Goal: Information Seeking & Learning: Find specific fact

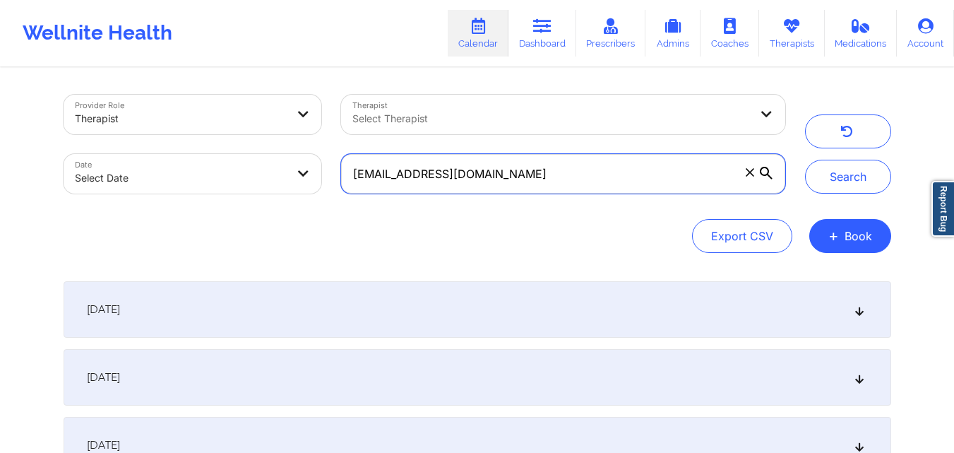
click at [583, 171] on input "michibauza123@gmail.com" at bounding box center [562, 174] width 443 height 40
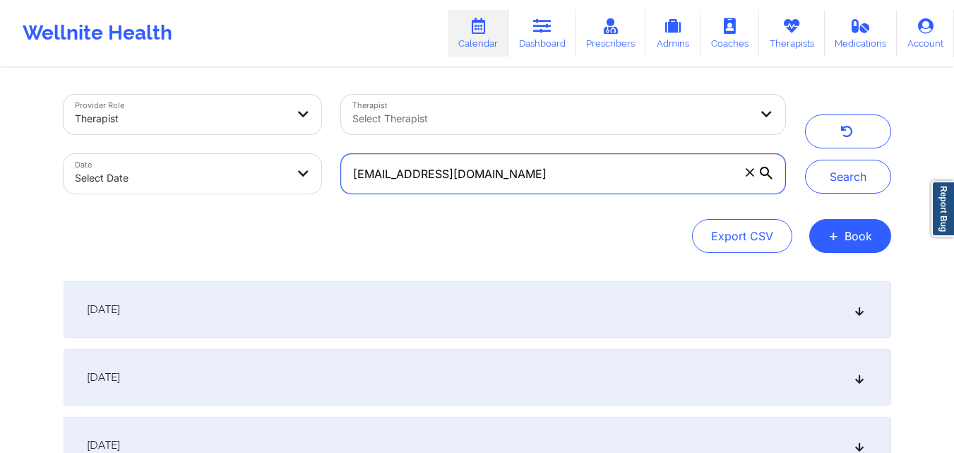
paste input "dreaisabel200"
type input "dreaisabel2003@gmail.com"
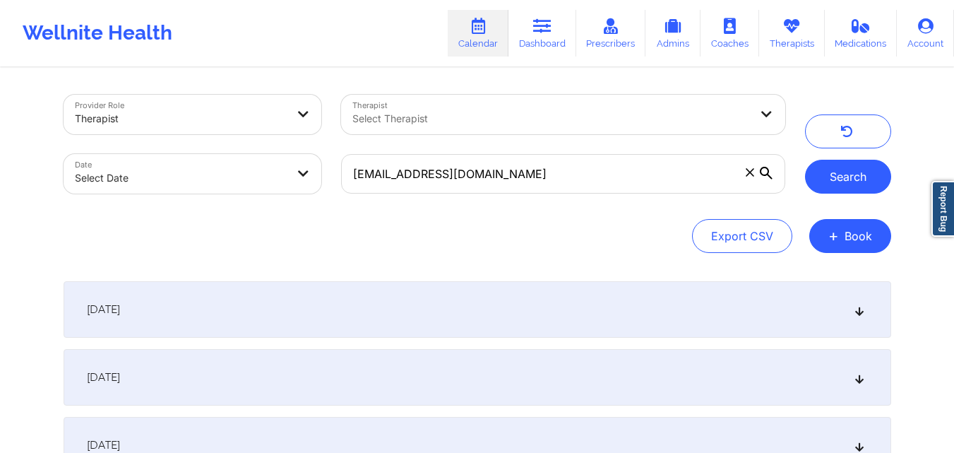
click at [848, 178] on button "Search" at bounding box center [848, 177] width 86 height 34
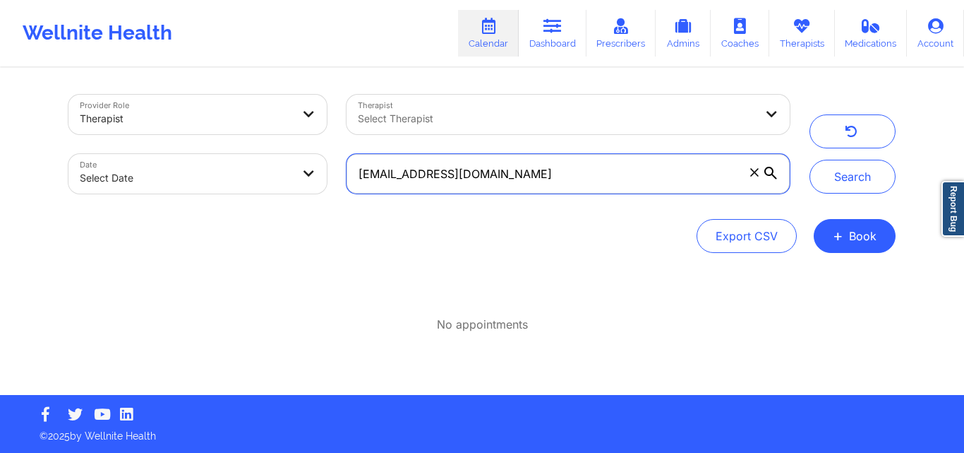
click at [550, 169] on input "[EMAIL_ADDRESS][DOMAIN_NAME]" at bounding box center [568, 174] width 443 height 40
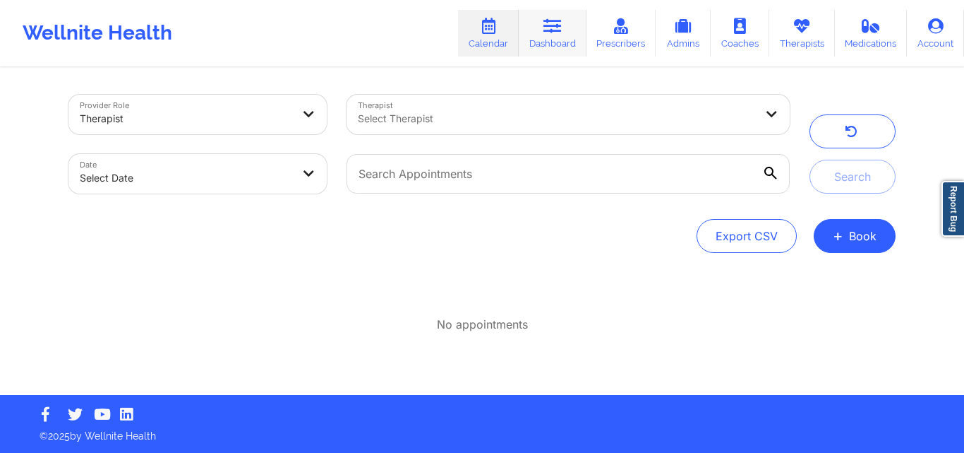
click at [561, 28] on icon at bounding box center [553, 26] width 18 height 16
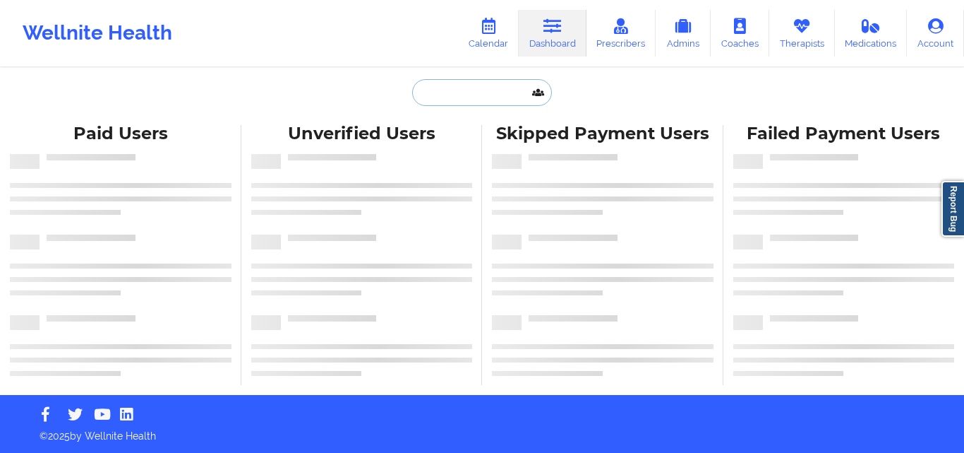
click at [460, 94] on input "text" at bounding box center [482, 92] width 140 height 27
paste input "[EMAIL_ADDRESS][DOMAIN_NAME]"
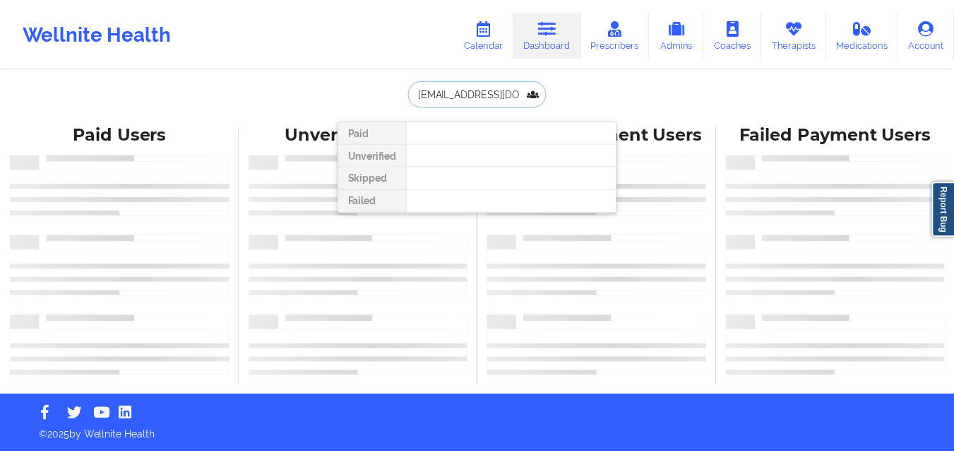
scroll to position [0, 16]
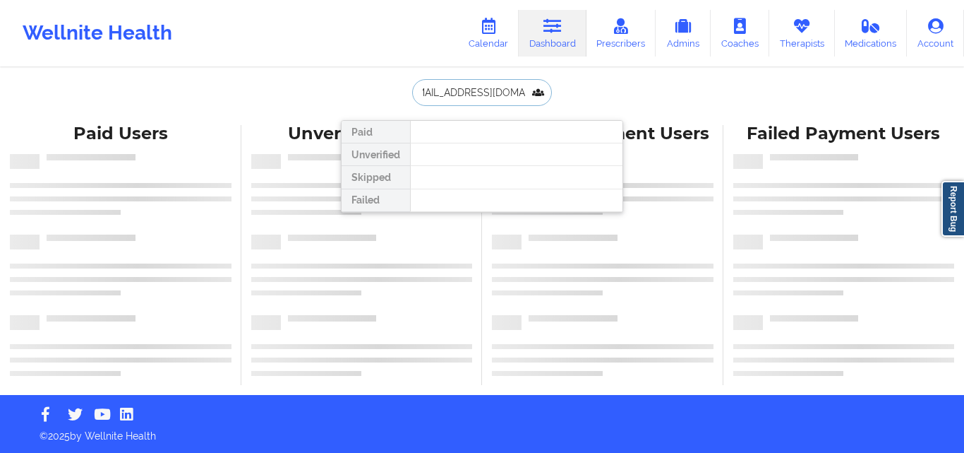
type input "[EMAIL_ADDRESS][DOMAIN_NAME]"
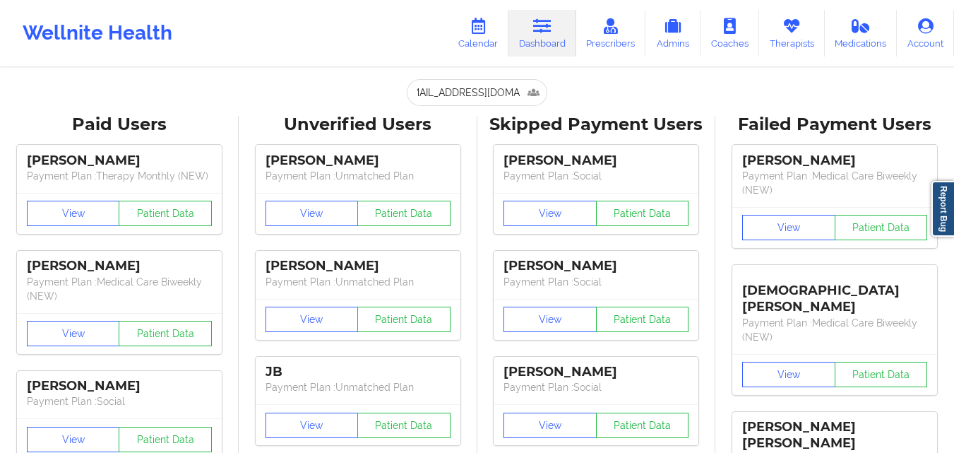
click at [498, 97] on input "[EMAIL_ADDRESS][DOMAIN_NAME]" at bounding box center [477, 92] width 140 height 27
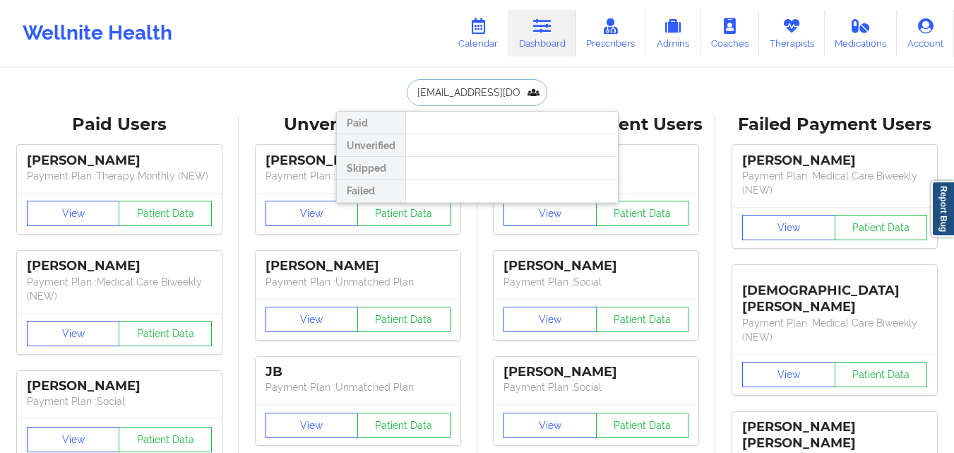
click at [498, 97] on input "[EMAIL_ADDRESS][DOMAIN_NAME]" at bounding box center [477, 92] width 140 height 27
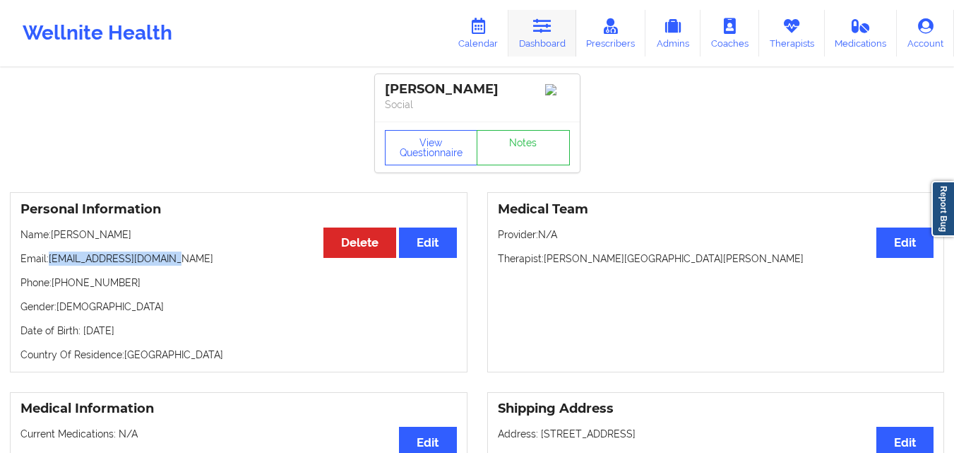
click at [569, 28] on link "Dashboard" at bounding box center [542, 33] width 68 height 47
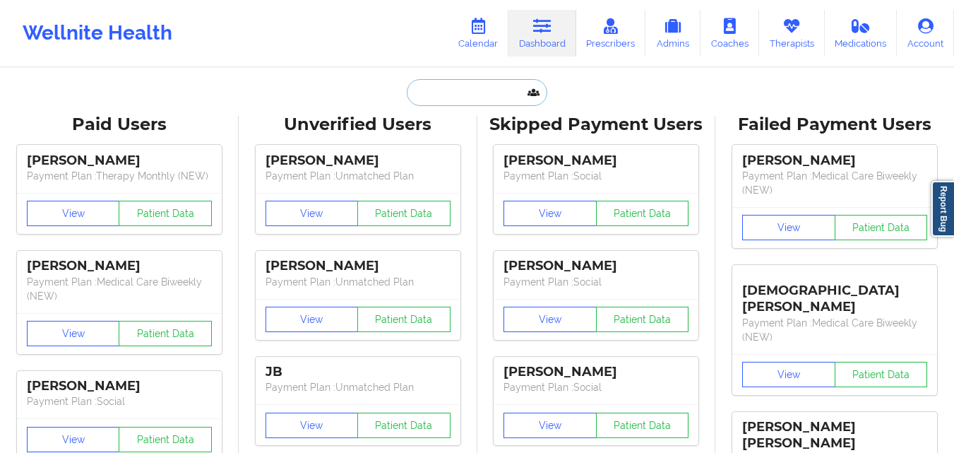
click at [476, 95] on input "text" at bounding box center [477, 92] width 140 height 27
paste input "[EMAIL_ADDRESS][DOMAIN_NAME]"
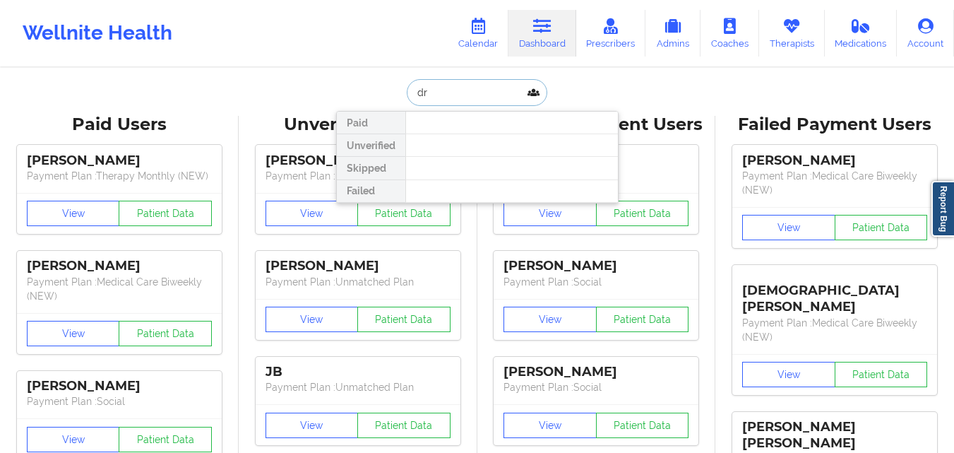
type input "d"
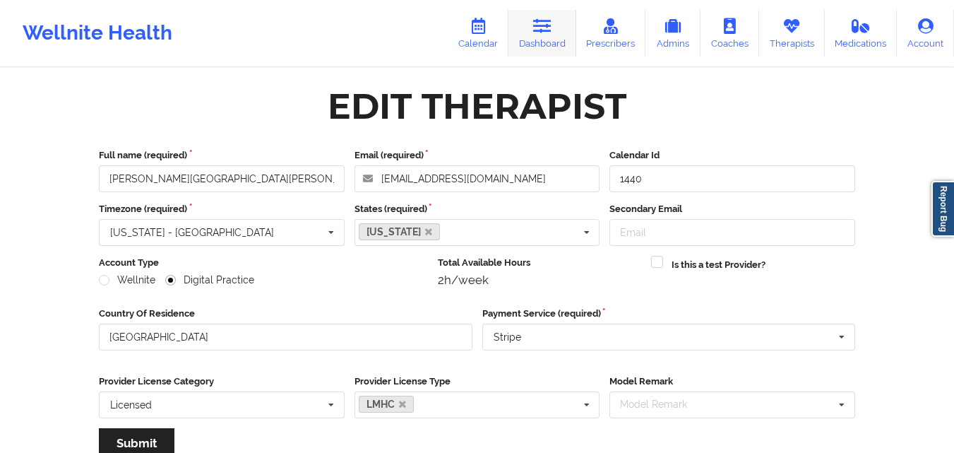
click at [537, 42] on link "Dashboard" at bounding box center [542, 33] width 68 height 47
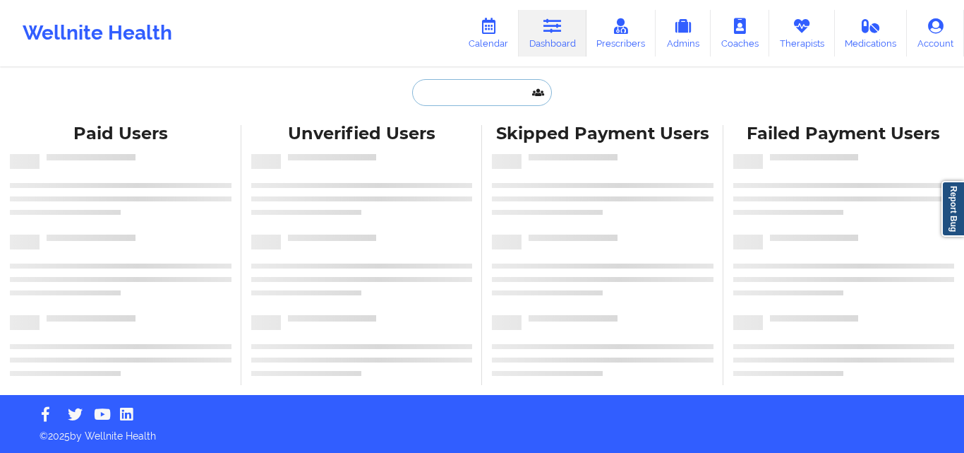
click at [445, 93] on input "text" at bounding box center [482, 92] width 140 height 27
paste input "[EMAIL_ADDRESS][DOMAIN_NAME]"
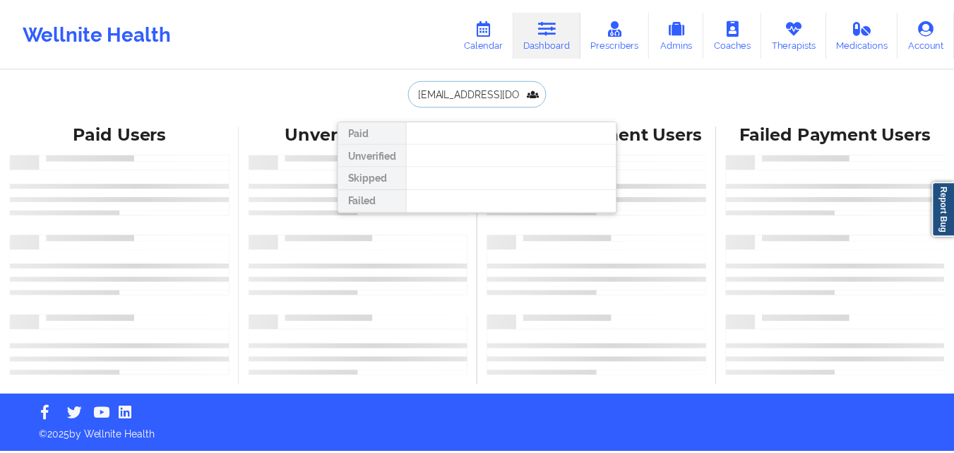
scroll to position [0, 16]
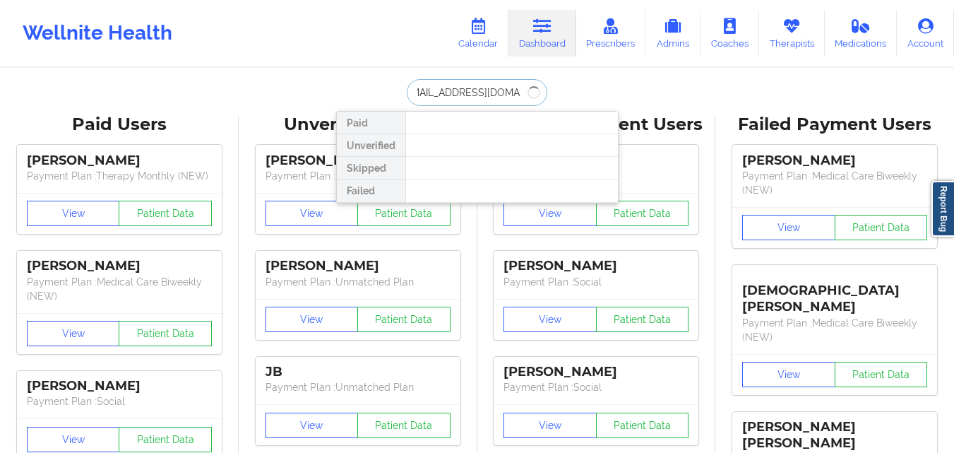
type input "[EMAIL_ADDRESS][DOMAIN_NAME]"
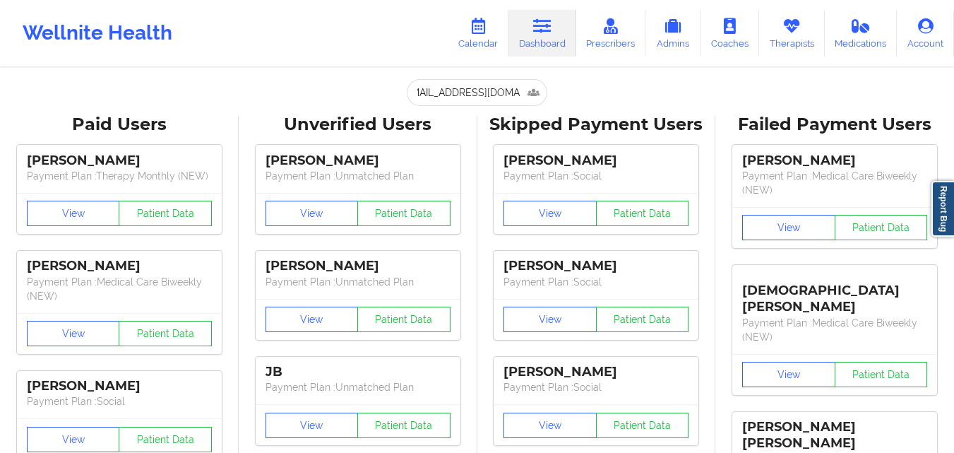
scroll to position [0, 0]
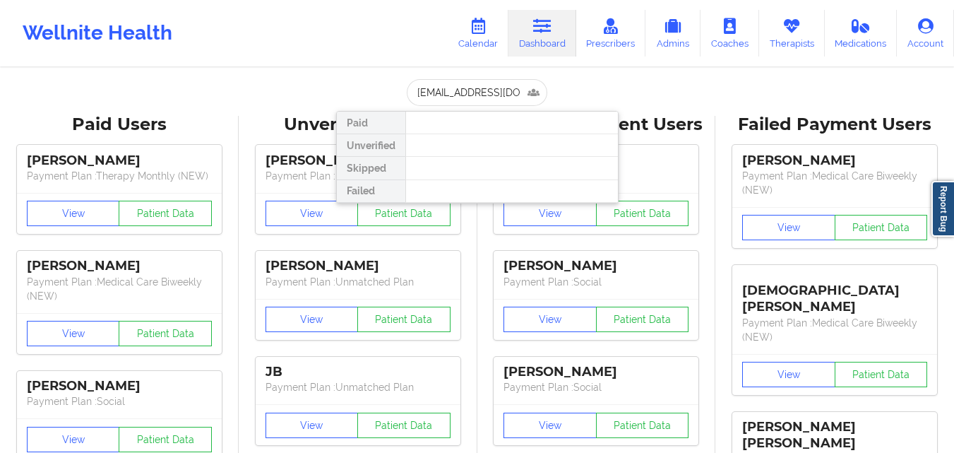
click at [301, 65] on div "Wellnite Health Calendar Dashboard Prescribers Admins Coaches Therapists Medica…" at bounding box center [477, 33] width 954 height 66
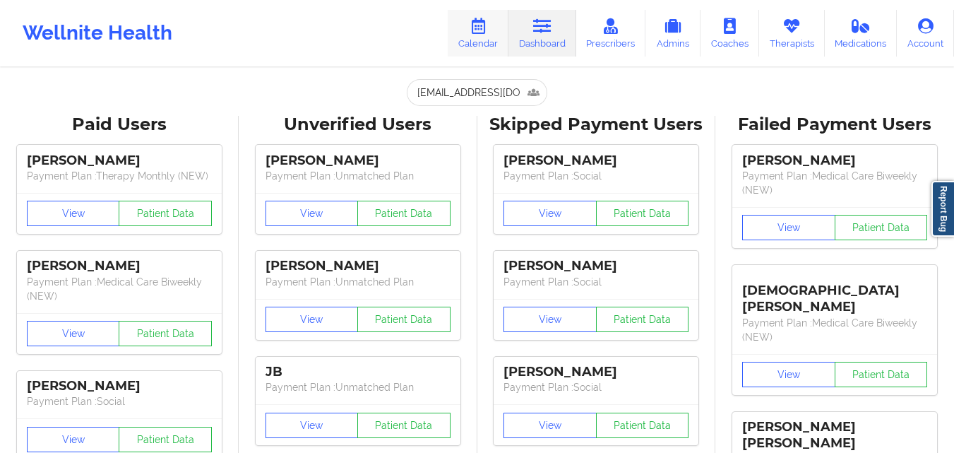
click at [482, 47] on link "Calendar" at bounding box center [478, 33] width 61 height 47
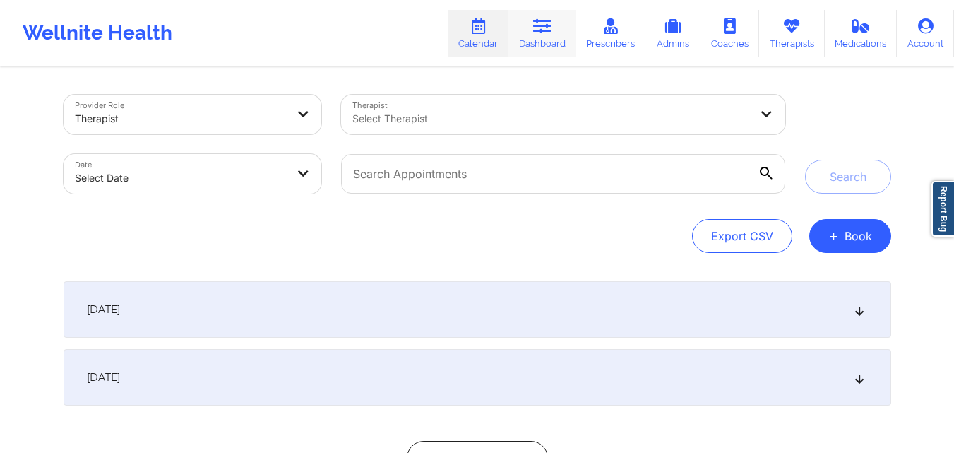
click at [560, 34] on link "Dashboard" at bounding box center [542, 33] width 68 height 47
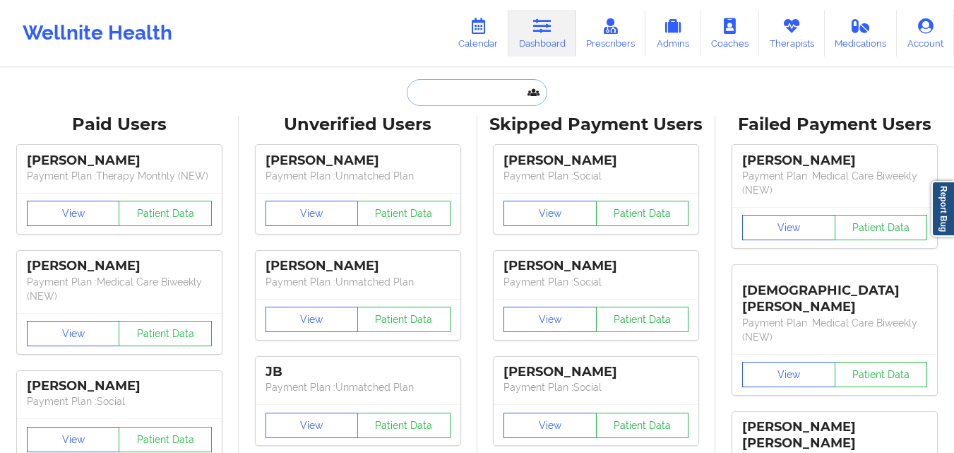
click at [437, 92] on input "text" at bounding box center [477, 92] width 140 height 27
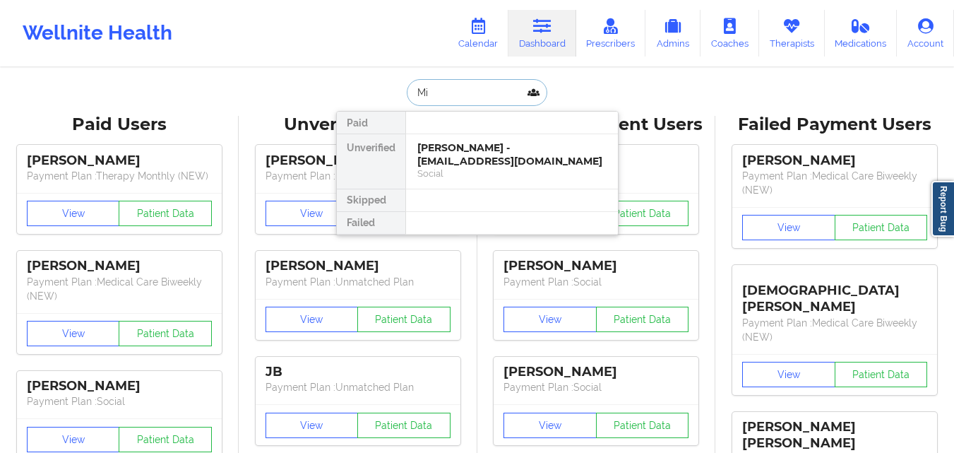
type input "M"
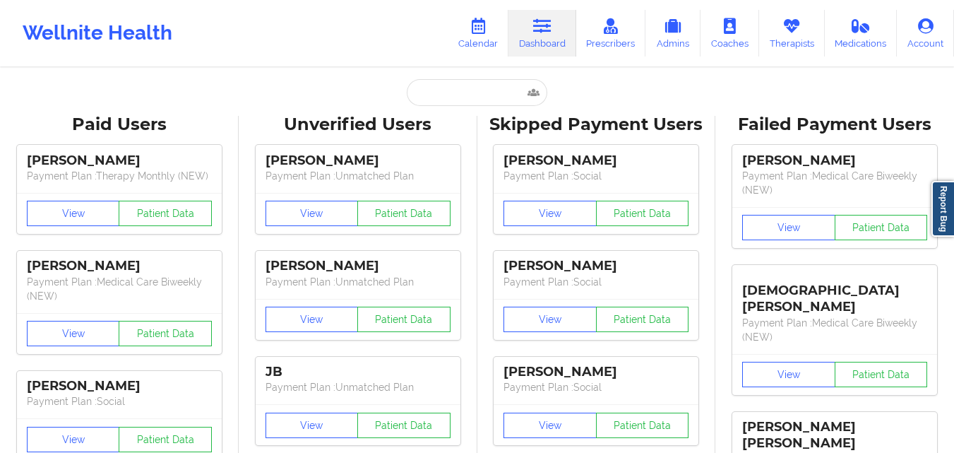
drag, startPoint x: 825, startPoint y: 90, endPoint x: 811, endPoint y: 87, distance: 13.9
click at [465, 89] on input "text" at bounding box center [477, 92] width 140 height 27
paste input "dreaisabel2003@gmail.com"
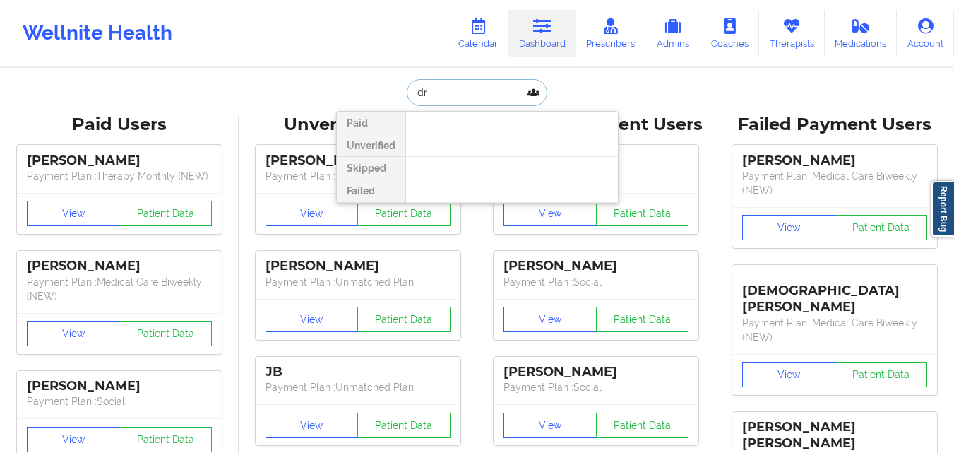
type input "d"
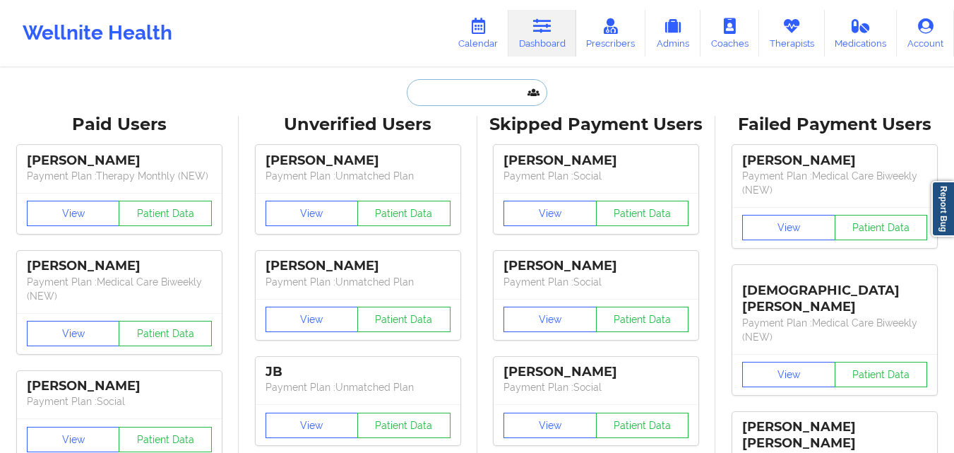
paste input "dreaisabel2003@gmail.com"
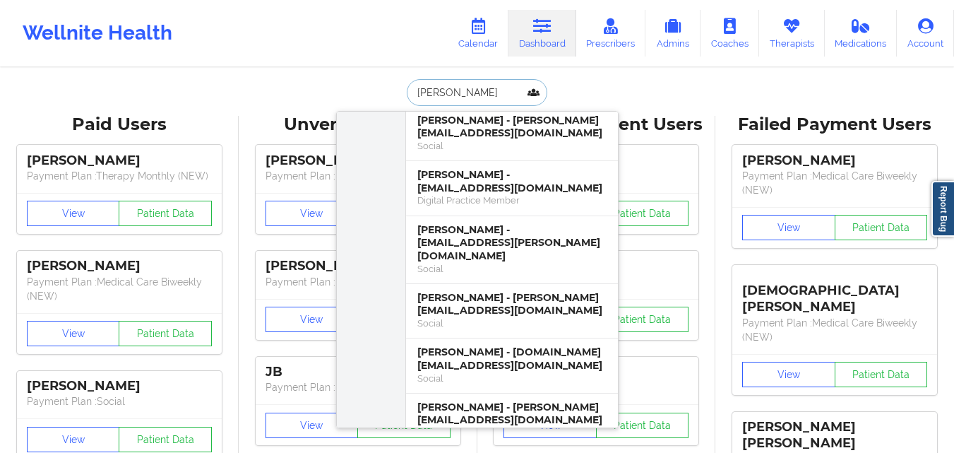
scroll to position [2612, 0]
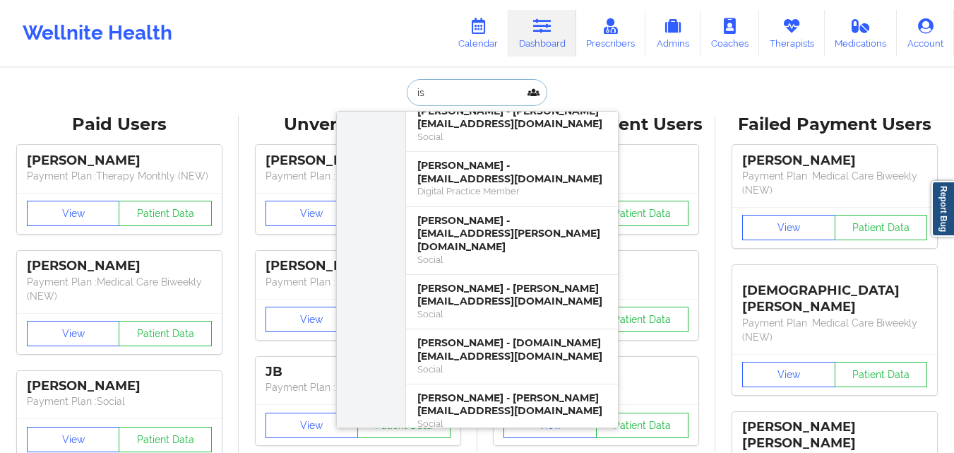
type input "i"
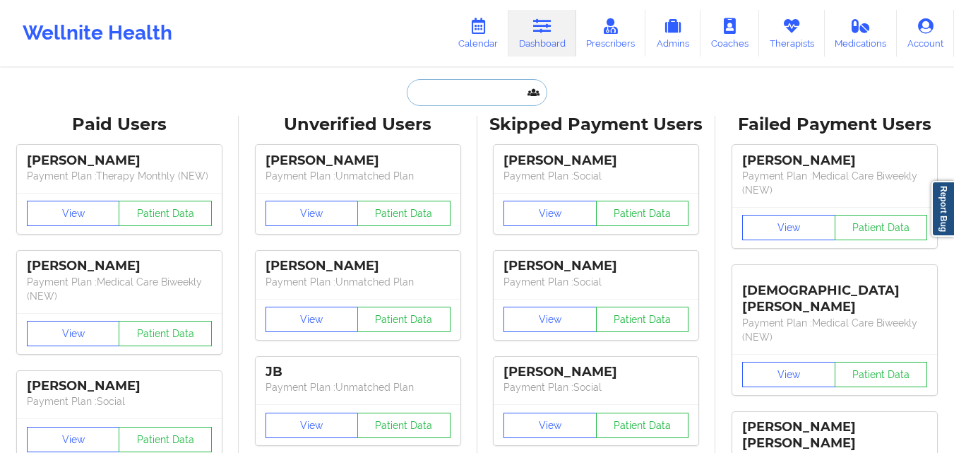
paste input "[PERSON_NAME]"
type input "[PERSON_NAME]"
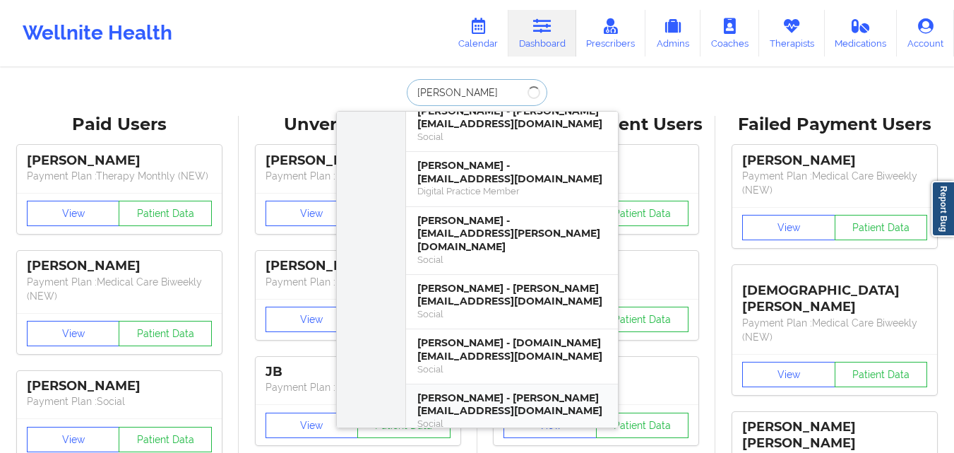
scroll to position [0, 0]
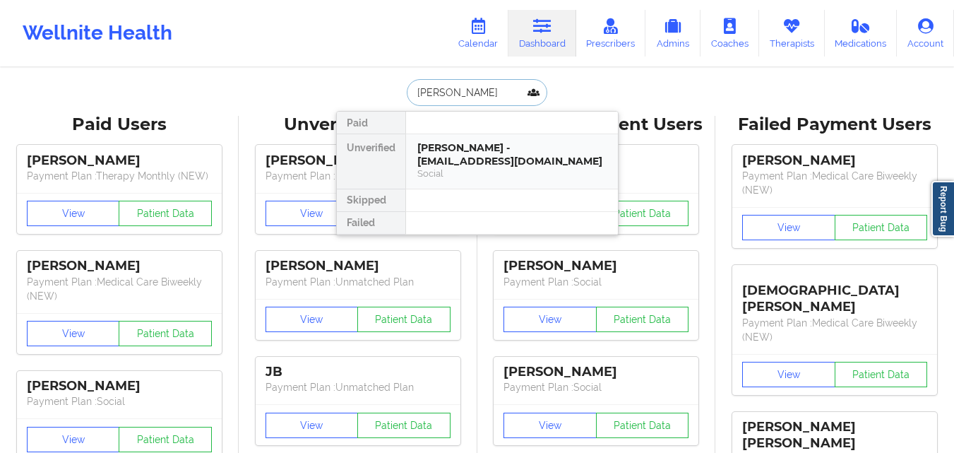
click at [493, 164] on div "Ronna Kramer - ronnask@comcast.net" at bounding box center [511, 154] width 189 height 26
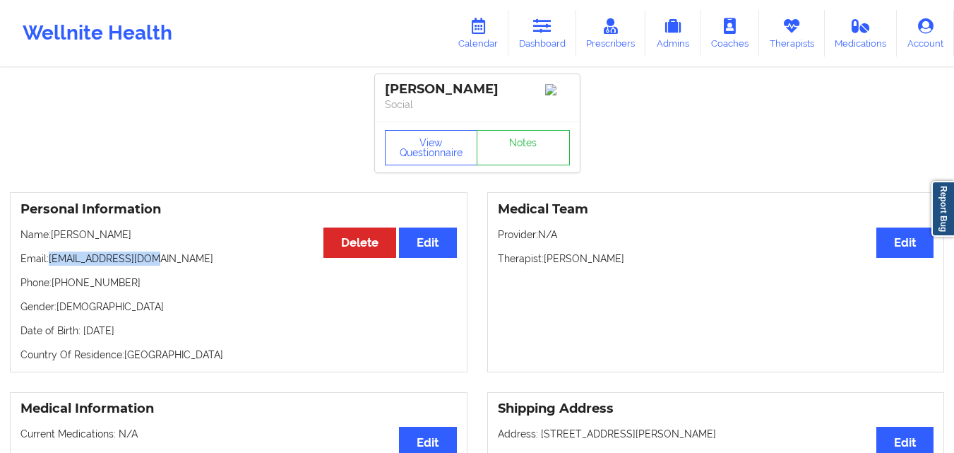
drag, startPoint x: 61, startPoint y: 260, endPoint x: 151, endPoint y: 266, distance: 89.9
click at [151, 265] on p "Email: ronnask@comcast.net" at bounding box center [238, 258] width 436 height 14
copy p "[EMAIL_ADDRESS][DOMAIN_NAME]"
click at [554, 45] on link "Dashboard" at bounding box center [542, 33] width 68 height 47
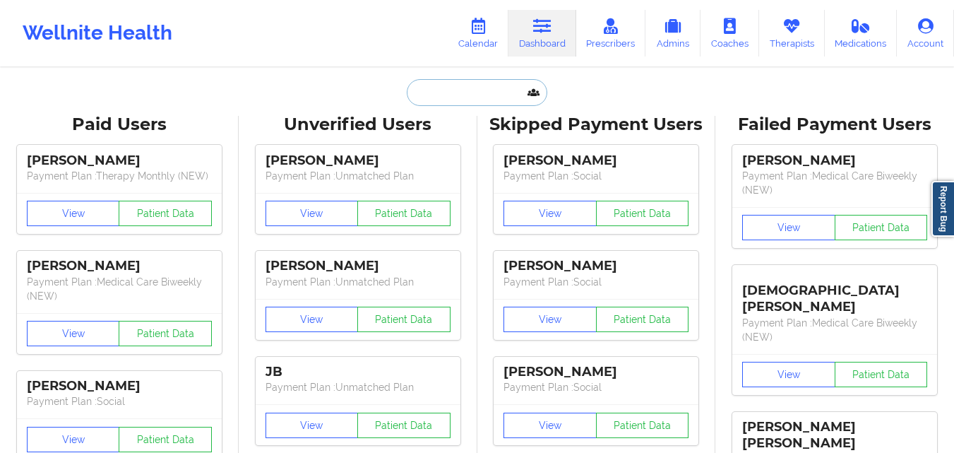
click at [446, 93] on input "text" at bounding box center [477, 92] width 140 height 27
paste input "[PERSON_NAME]"
type input "[PERSON_NAME]"
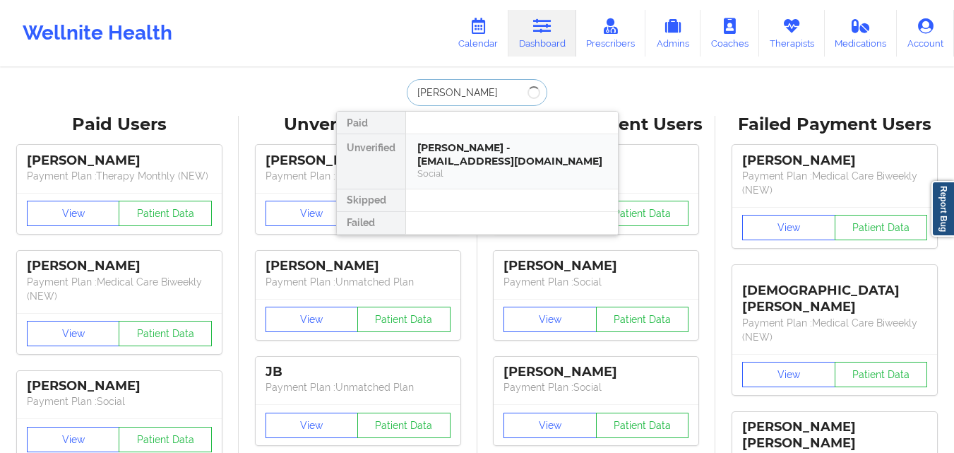
click at [489, 156] on div "Ronna Kramer - ronnask@comcast.net" at bounding box center [511, 154] width 189 height 26
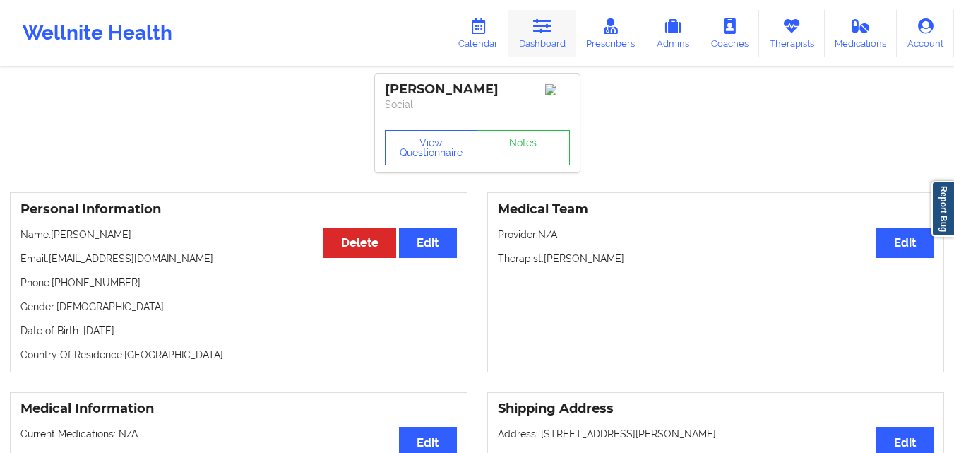
click at [537, 43] on link "Dashboard" at bounding box center [542, 33] width 68 height 47
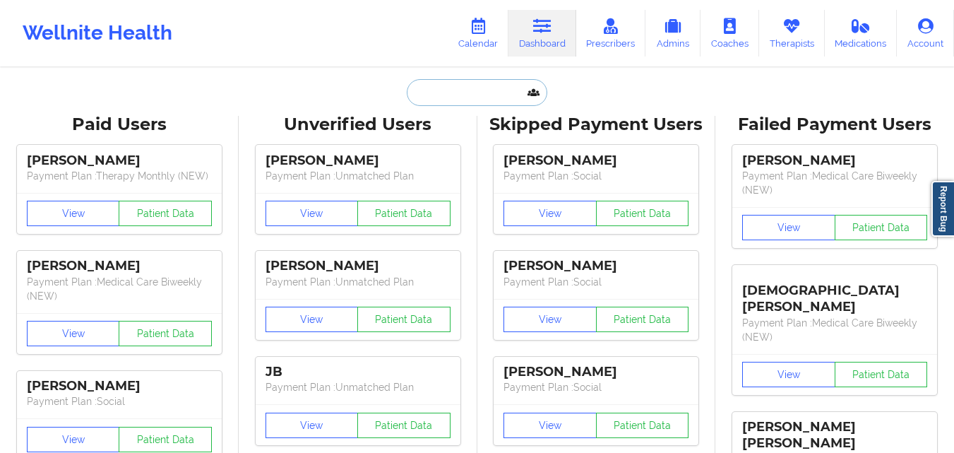
click at [472, 85] on input "text" at bounding box center [477, 92] width 140 height 27
paste input "[PERSON_NAME]"
type input "[PERSON_NAME]"
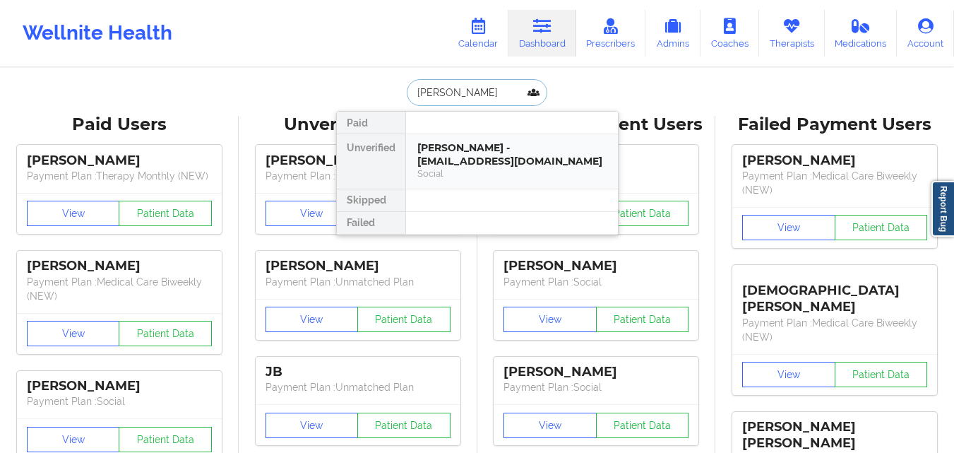
click at [495, 143] on div "Tara Singletary - tamanthabarnaby@yahoo.com" at bounding box center [511, 154] width 189 height 26
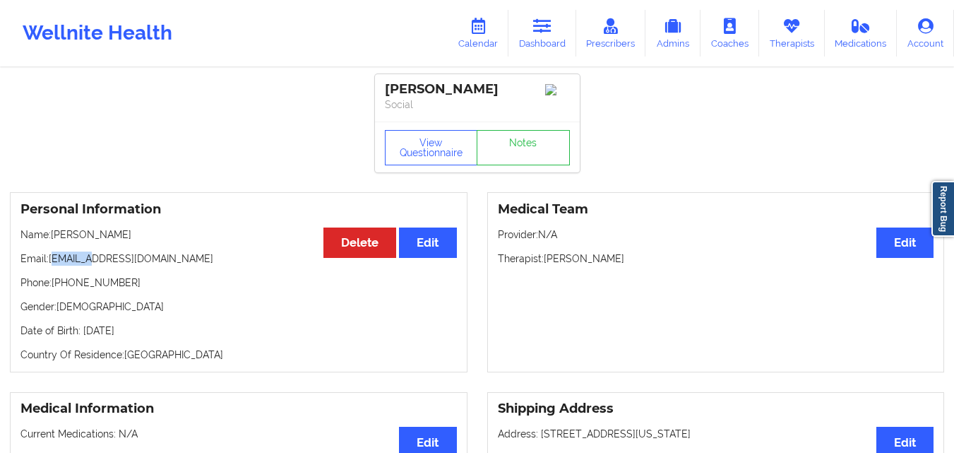
drag, startPoint x: 54, startPoint y: 263, endPoint x: 80, endPoint y: 266, distance: 25.7
click at [86, 265] on p "Email: tamanthabarnaby@yahoo.com" at bounding box center [238, 258] width 436 height 14
drag, startPoint x: 69, startPoint y: 266, endPoint x: 54, endPoint y: 265, distance: 15.5
click at [70, 265] on p "Email: tamanthabarnaby@yahoo.com" at bounding box center [238, 258] width 436 height 14
drag, startPoint x: 50, startPoint y: 260, endPoint x: 194, endPoint y: 265, distance: 144.1
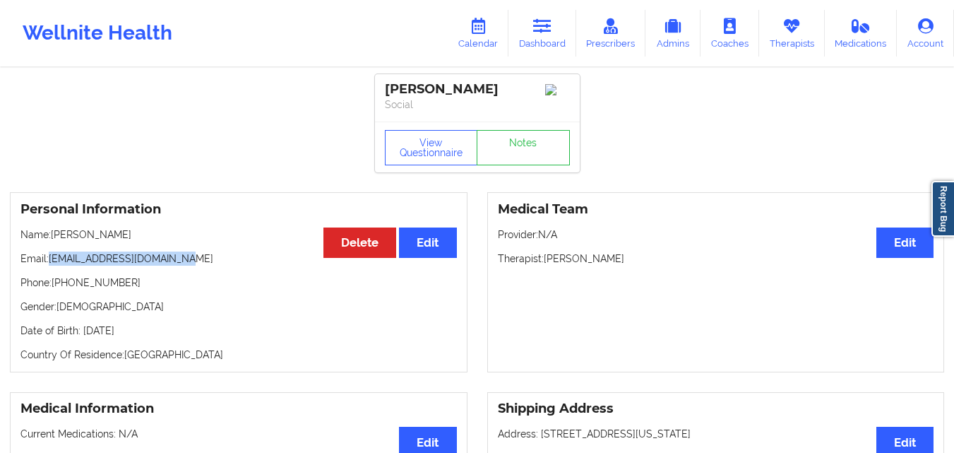
click at [194, 265] on p "Email: tamanthabarnaby@yahoo.com" at bounding box center [238, 258] width 436 height 14
copy p "[EMAIL_ADDRESS][DOMAIN_NAME]"
click at [474, 44] on link "Calendar" at bounding box center [478, 33] width 61 height 47
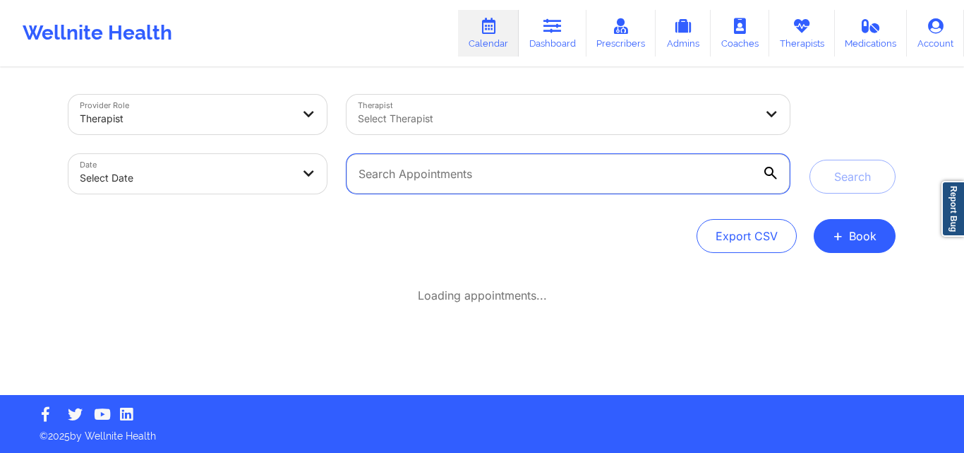
click at [435, 173] on input "text" at bounding box center [568, 174] width 443 height 40
paste input "[EMAIL_ADDRESS][DOMAIN_NAME]"
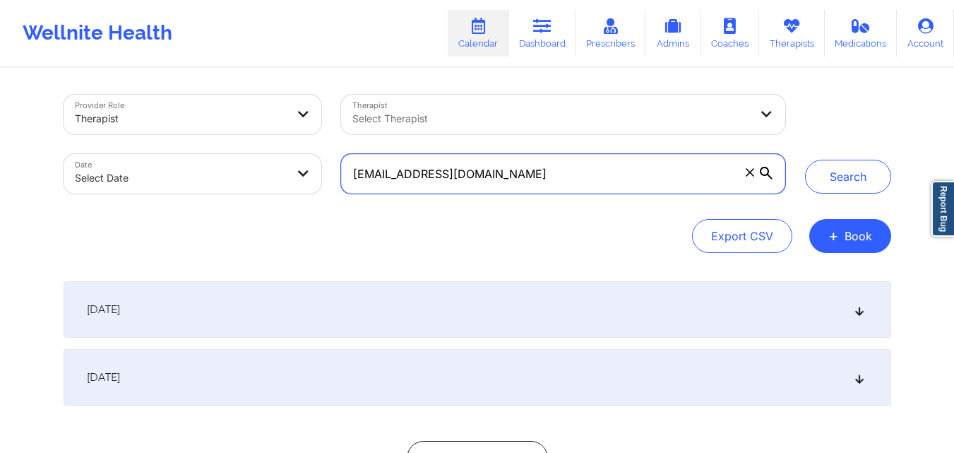
click at [805, 160] on button "Search" at bounding box center [848, 177] width 86 height 34
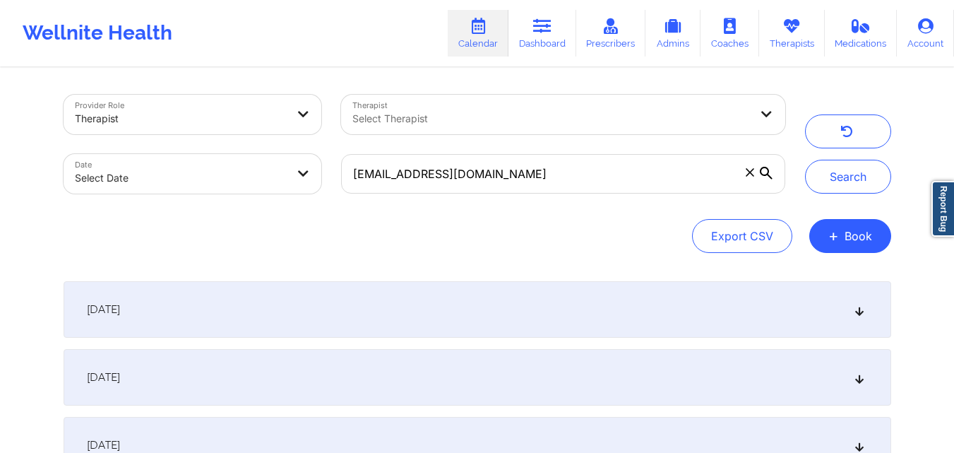
click at [520, 306] on div "[DATE]" at bounding box center [477, 309] width 827 height 56
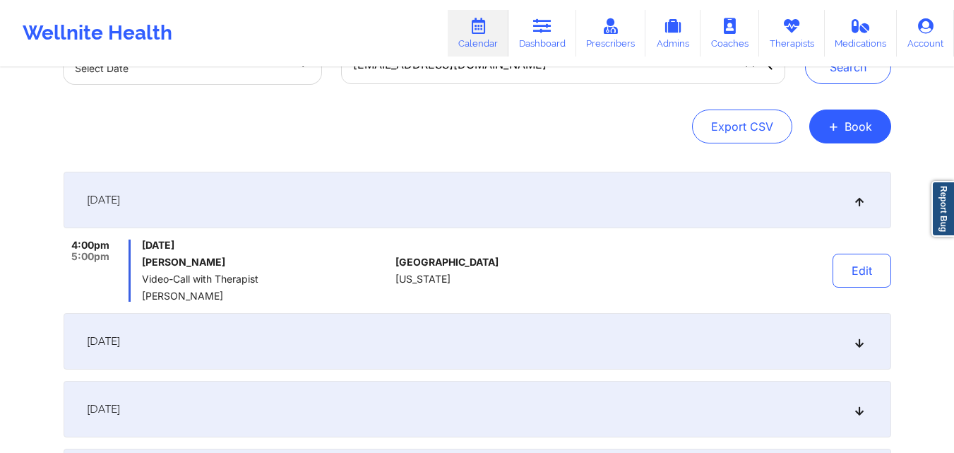
scroll to position [141, 0]
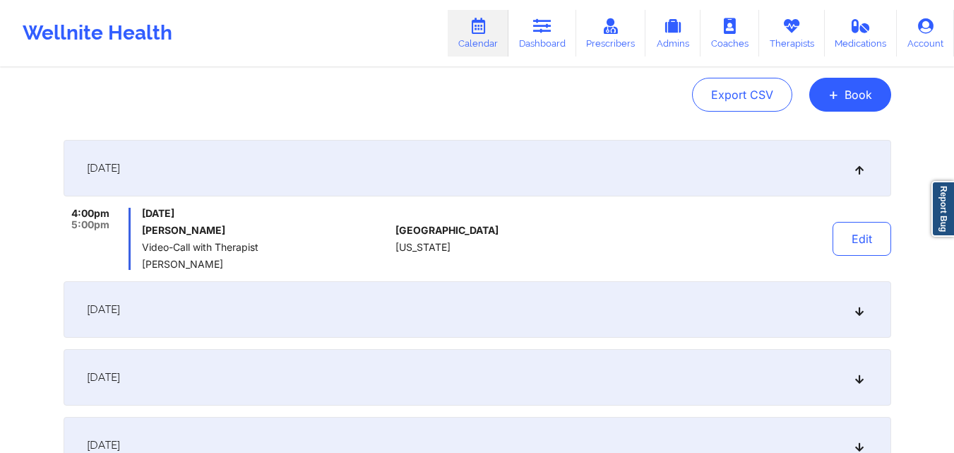
click at [357, 90] on div "Export CSV + Book" at bounding box center [477, 95] width 827 height 34
click at [355, 101] on div "Export CSV + Book" at bounding box center [477, 95] width 827 height 34
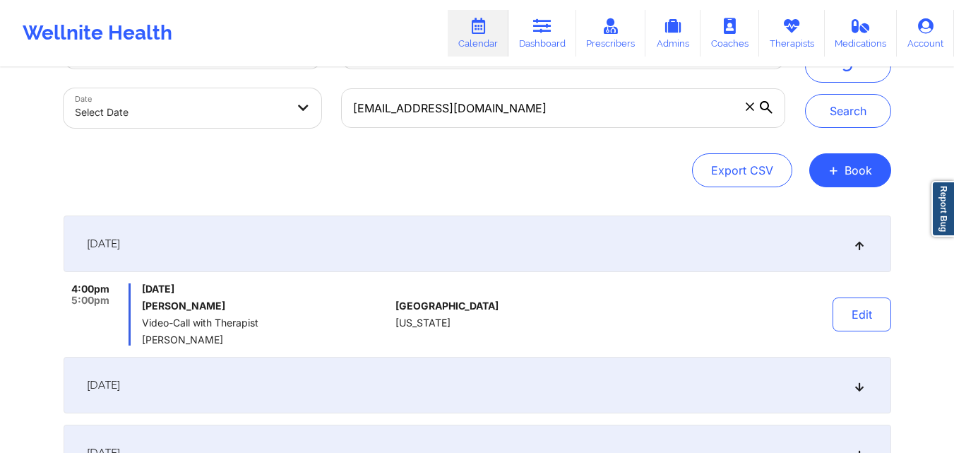
scroll to position [0, 0]
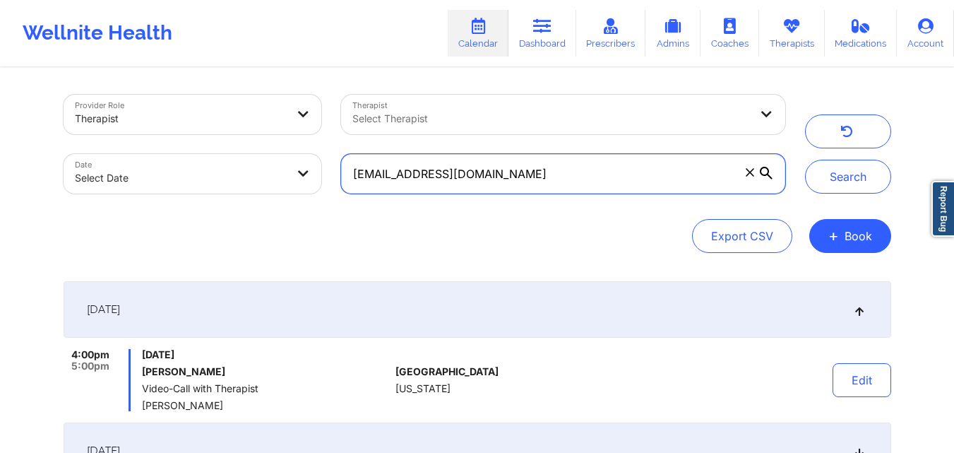
click at [611, 175] on input "[EMAIL_ADDRESS][DOMAIN_NAME]" at bounding box center [562, 174] width 443 height 40
paste input "[EMAIL_ADDRESS][DOMAIN_NAME]"
click at [805, 160] on button "Search" at bounding box center [848, 177] width 86 height 34
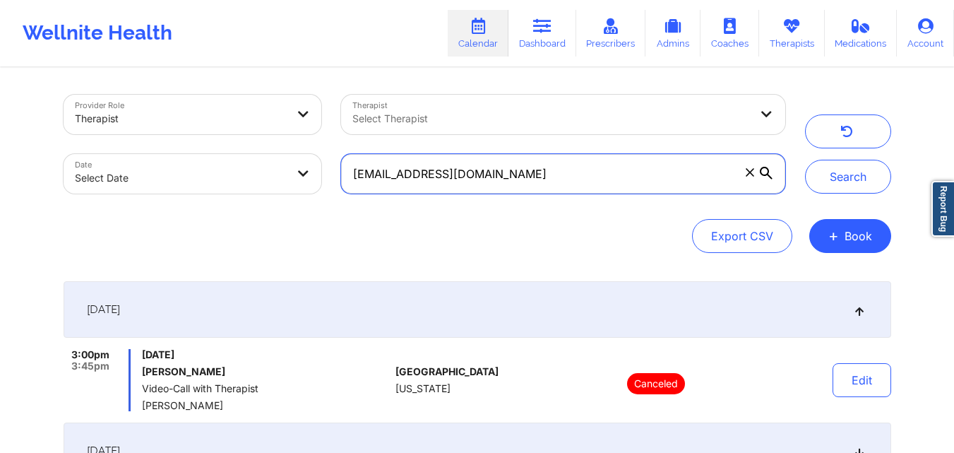
click at [551, 167] on input "[EMAIL_ADDRESS][DOMAIN_NAME]" at bounding box center [562, 174] width 443 height 40
click at [552, 167] on input "[EMAIL_ADDRESS][DOMAIN_NAME]" at bounding box center [562, 174] width 443 height 40
paste input "[EMAIL_ADDRESS]"
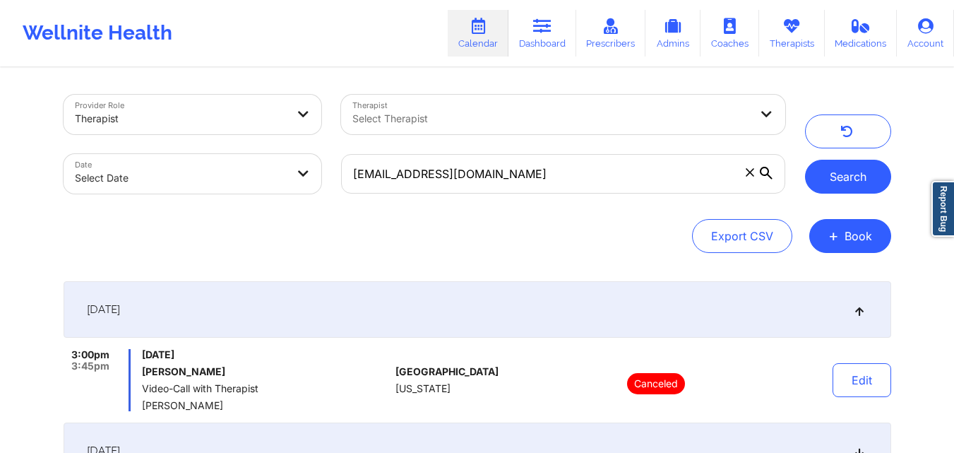
click at [832, 179] on button "Search" at bounding box center [848, 177] width 86 height 34
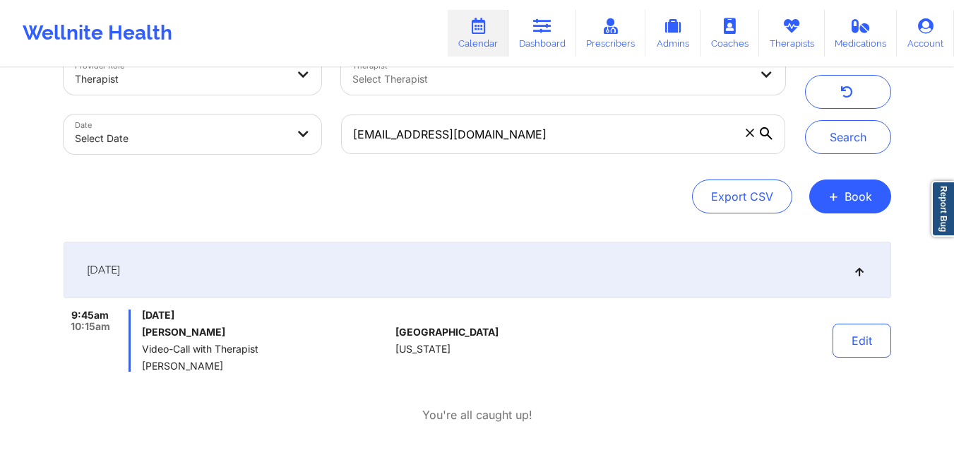
scroll to position [102, 0]
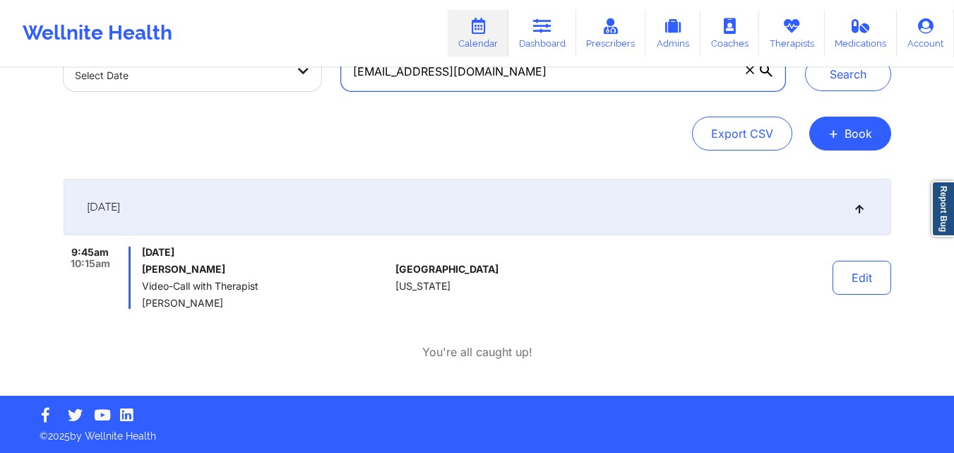
click at [556, 86] on input "garberwhitney@gmail.com" at bounding box center [562, 72] width 443 height 40
paste input "cfrudakis"
type input "cfrudakis@gmail.com"
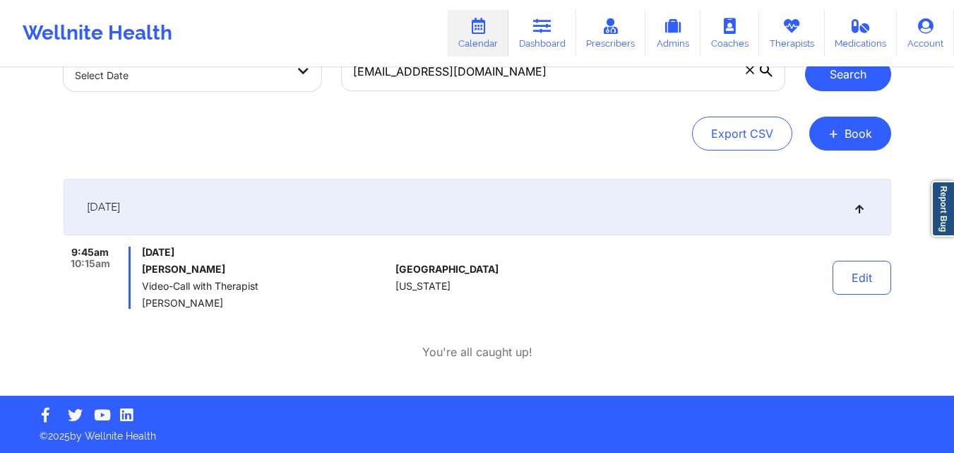
click at [833, 84] on button "Search" at bounding box center [848, 74] width 86 height 34
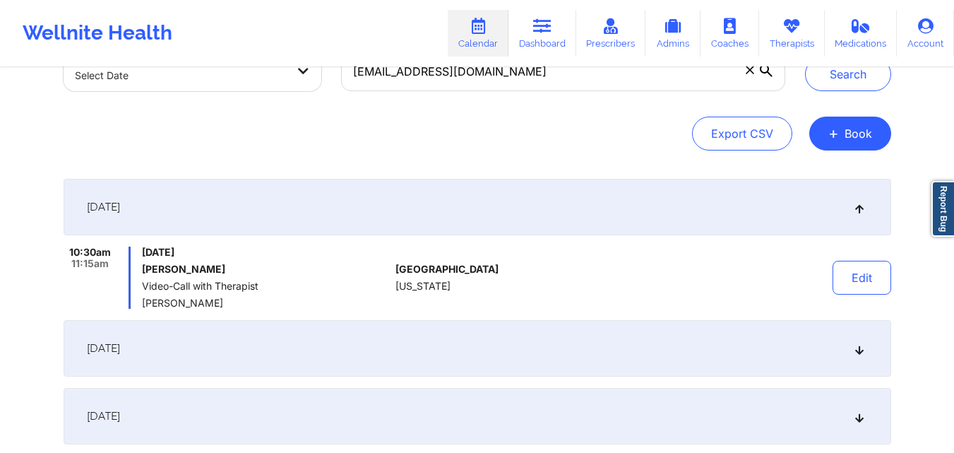
click at [538, 215] on div "September 22, 2025" at bounding box center [477, 207] width 827 height 56
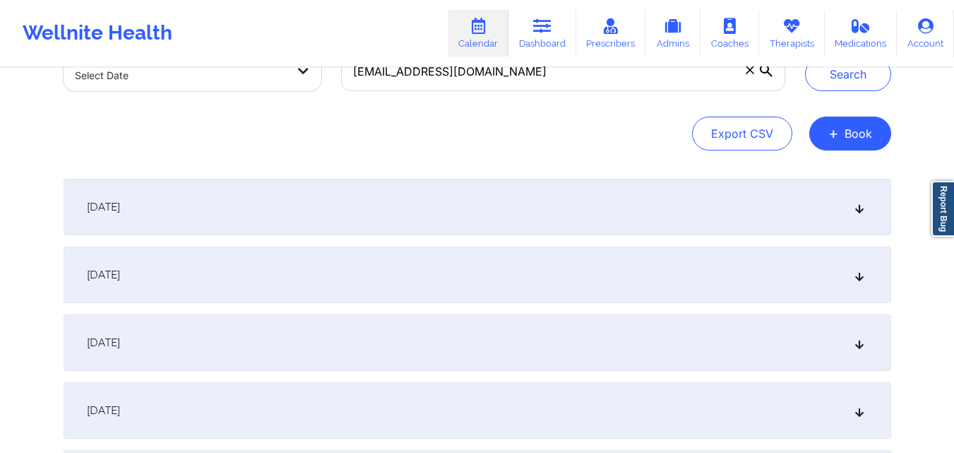
click at [522, 217] on div "September 22, 2025" at bounding box center [477, 207] width 827 height 56
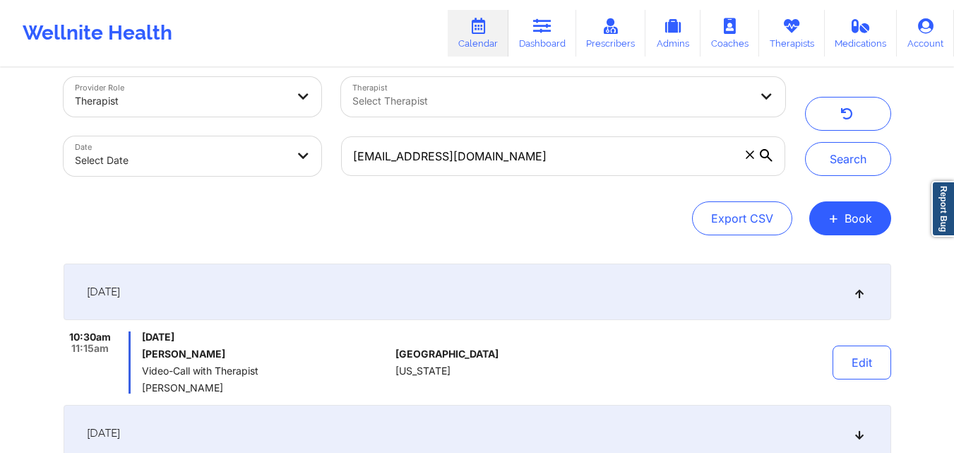
scroll to position [0, 0]
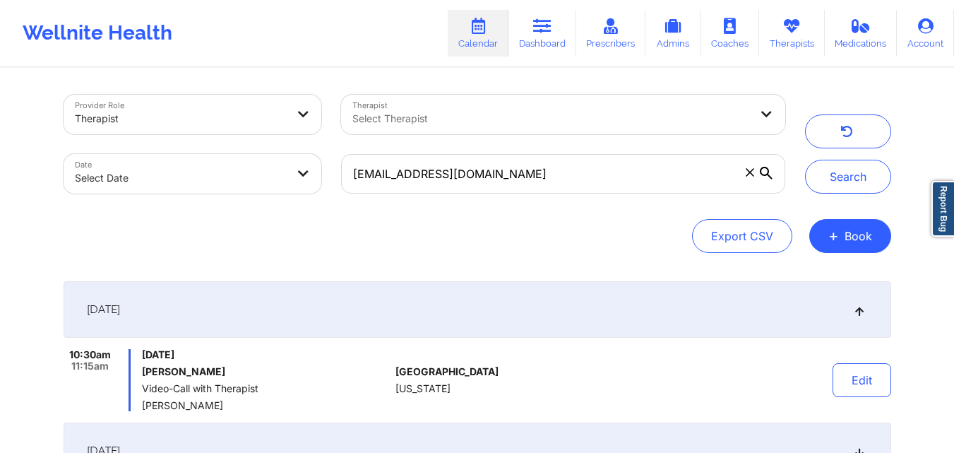
click at [522, 234] on div "Export CSV + Book" at bounding box center [477, 236] width 827 height 34
click at [543, 299] on div "September 22, 2025" at bounding box center [477, 309] width 827 height 56
